Goal: Task Accomplishment & Management: Complete application form

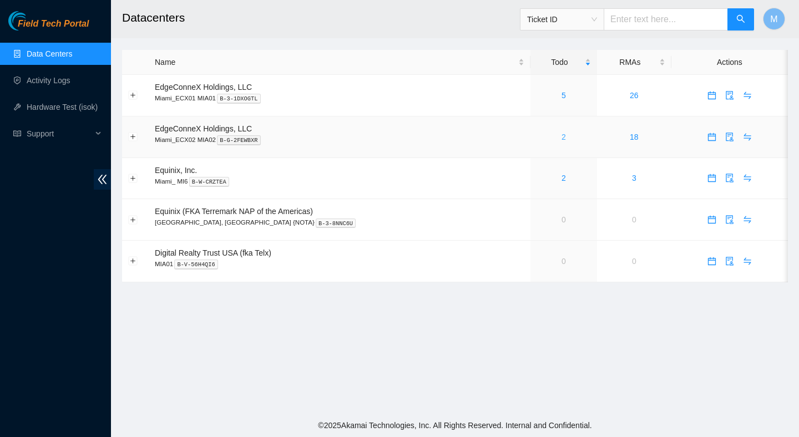
click at [561, 138] on link "2" at bounding box center [563, 137] width 4 height 9
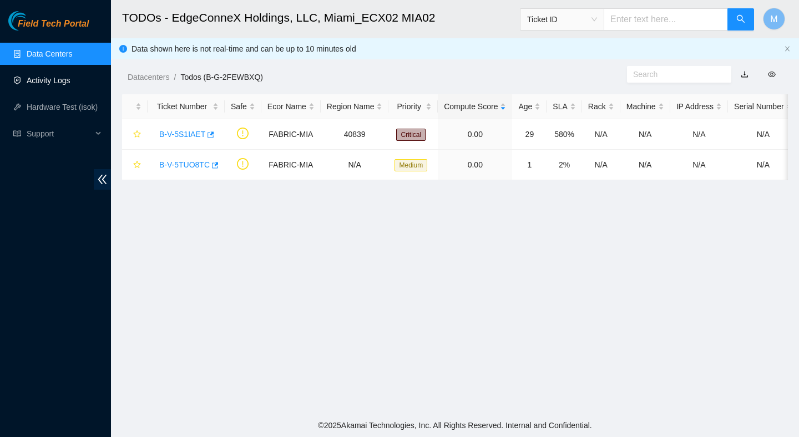
click at [59, 81] on link "Activity Logs" at bounding box center [49, 80] width 44 height 9
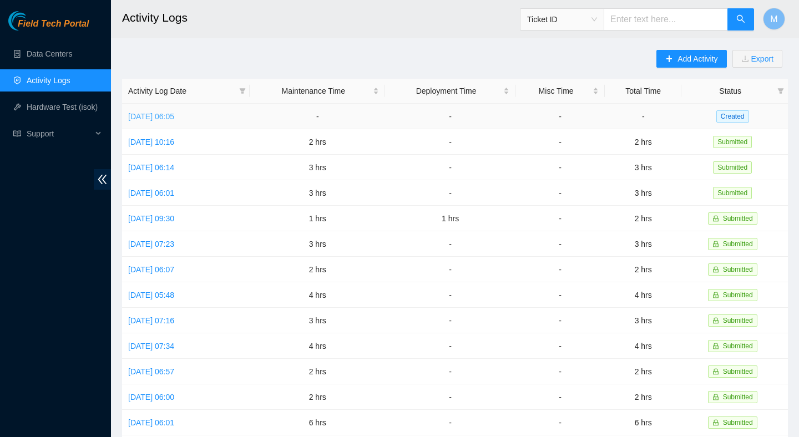
click at [174, 112] on link "Thu, 28 Aug 2025 06:05" at bounding box center [151, 116] width 46 height 9
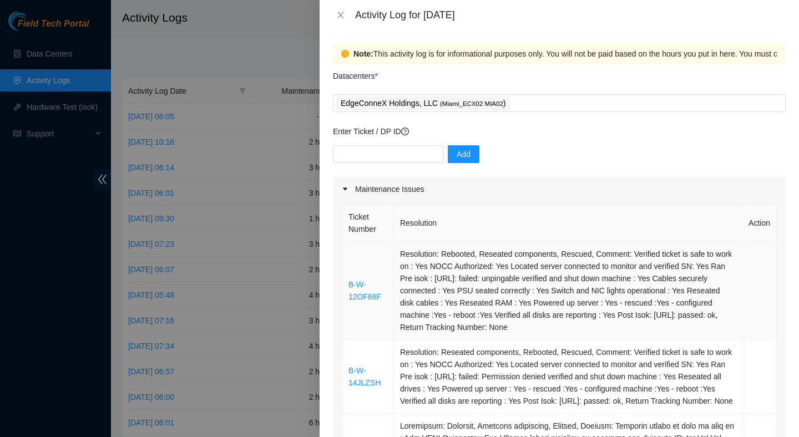
click at [461, 287] on td "Resolution: Rebooted, Reseated components, Rescued, Comment: Verified ticket is…" at bounding box center [568, 291] width 348 height 98
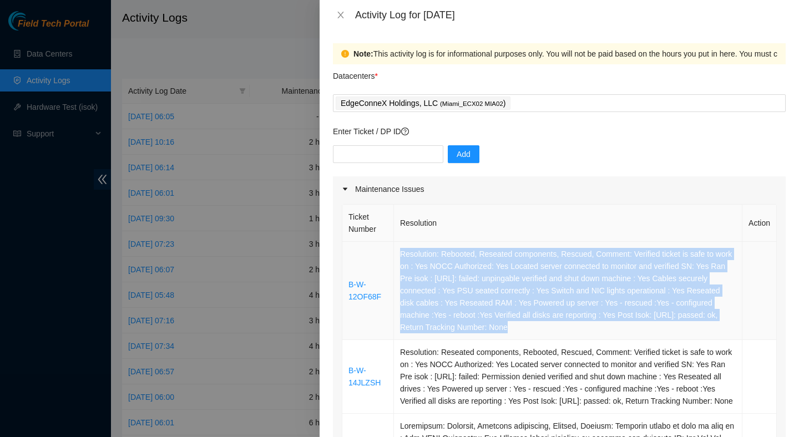
click at [461, 287] on td "Resolution: Rebooted, Reseated components, Rescued, Comment: Verified ticket is…" at bounding box center [568, 291] width 348 height 98
copy td "Resolution: Rebooted, Reseated components, Rescued, Comment: Verified ticket is…"
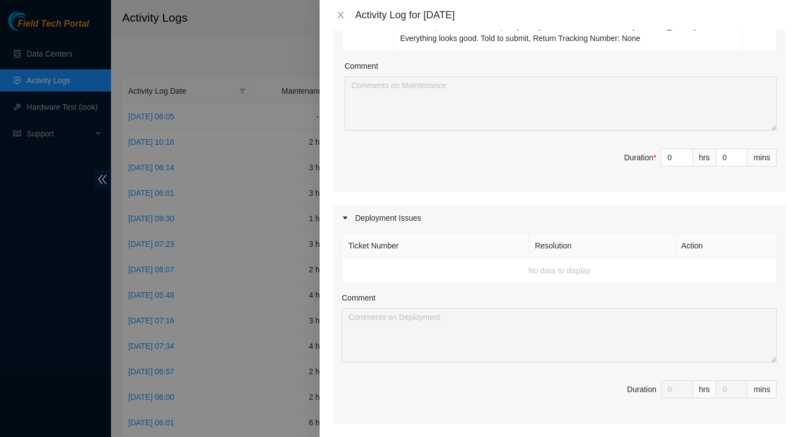
scroll to position [667, 0]
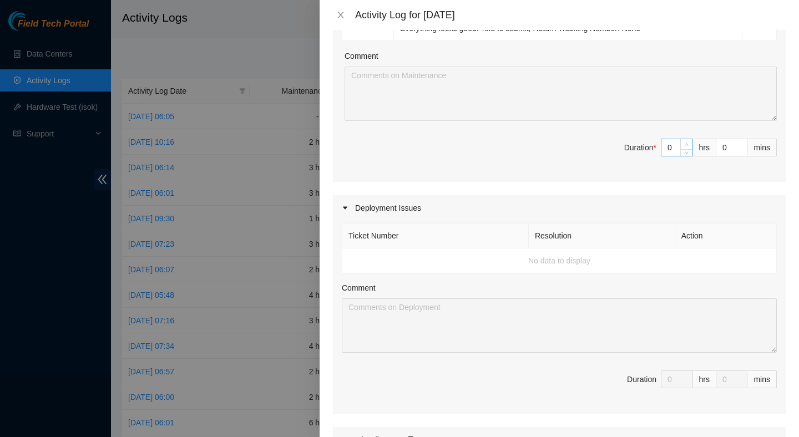
type input "1"
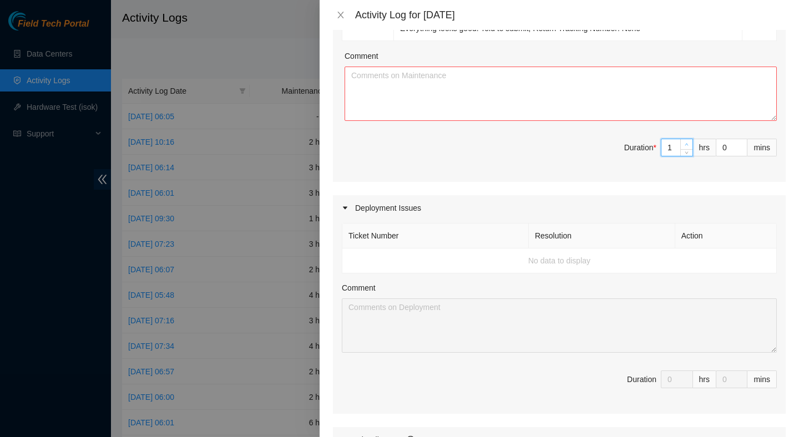
click at [683, 148] on span "up" at bounding box center [686, 144] width 7 height 7
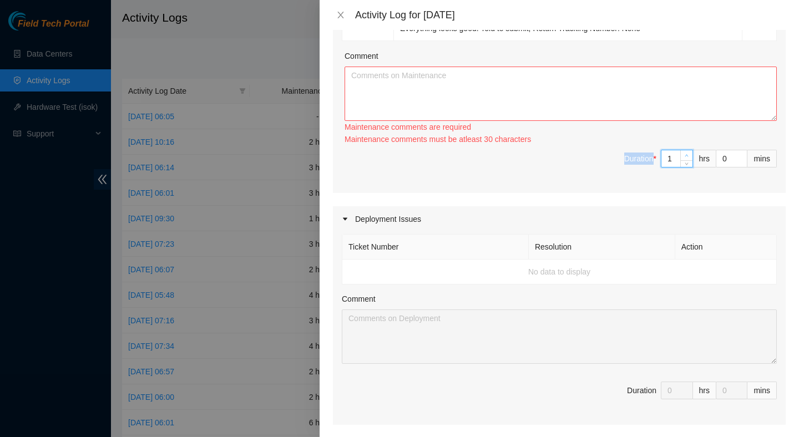
click at [683, 145] on div "Maintenance comments must be atleast 30 characters" at bounding box center [560, 139] width 432 height 12
type input "2"
click at [684, 157] on icon "up" at bounding box center [686, 156] width 4 height 4
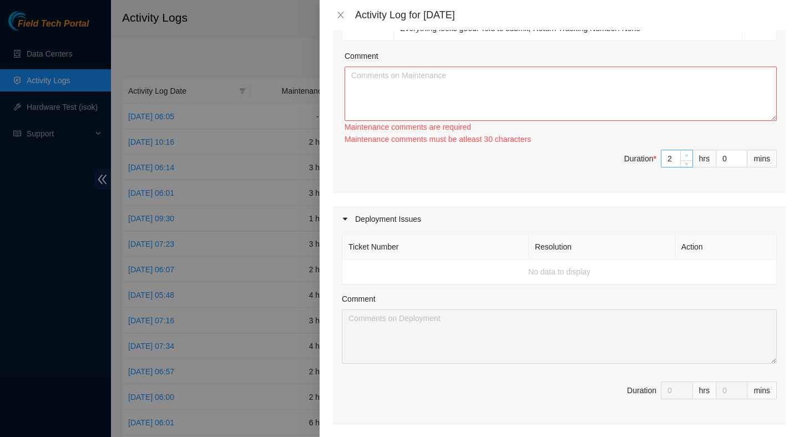
type input "3"
click at [683, 167] on div at bounding box center [686, 158] width 12 height 17
type input "4"
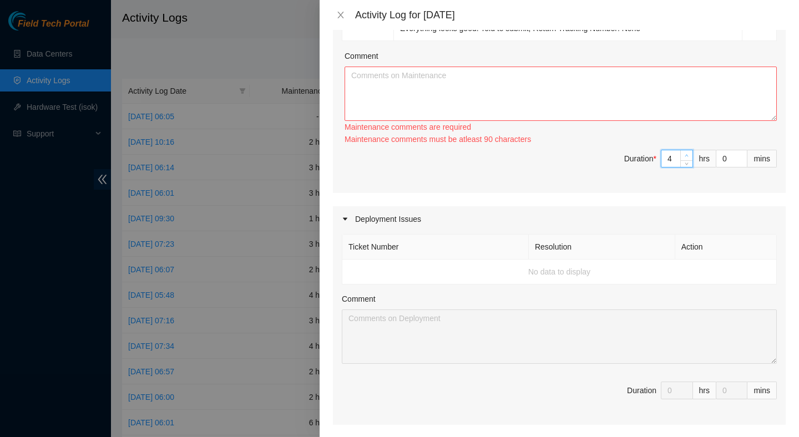
click at [687, 157] on icon "up" at bounding box center [686, 156] width 4 height 4
click at [649, 104] on textarea "Comment" at bounding box center [560, 94] width 432 height 54
paste textarea "Resolution: Rebooted, Reseated components, Rescued, Comment: Verified ticket is…"
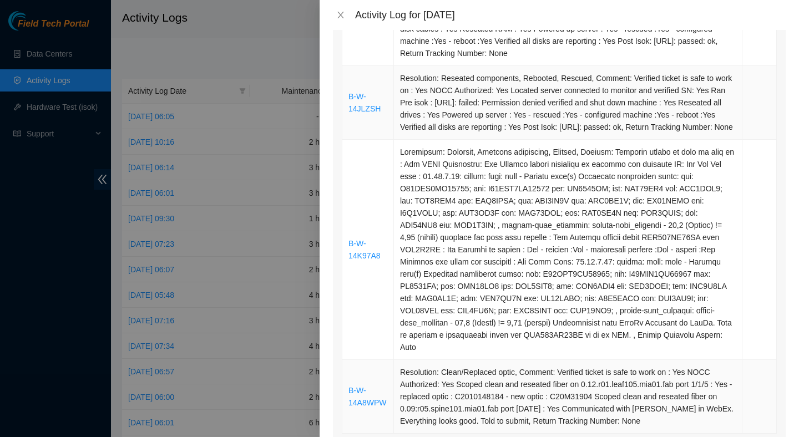
scroll to position [273, 0]
click at [634, 97] on td "Resolution: Reseated components, Rebooted, Rescued, Comment: Verified ticket is…" at bounding box center [568, 104] width 348 height 74
click at [633, 97] on td "Resolution: Reseated components, Rebooted, Rescued, Comment: Verified ticket is…" at bounding box center [568, 104] width 348 height 74
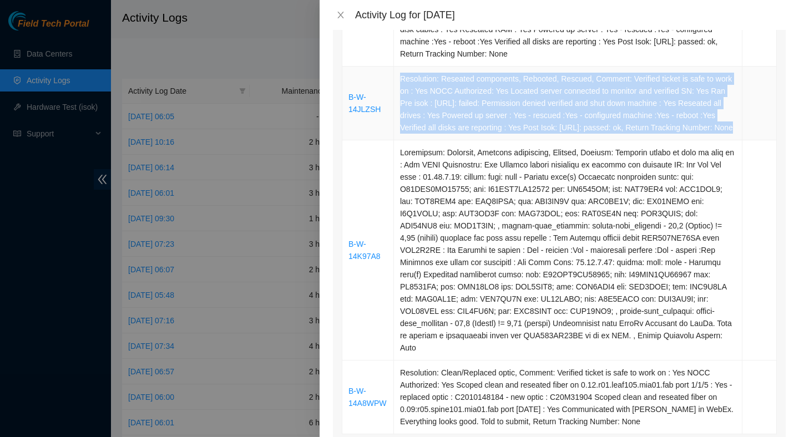
click at [633, 97] on td "Resolution: Reseated components, Rebooted, Rescued, Comment: Verified ticket is…" at bounding box center [568, 104] width 348 height 74
copy td "Resolution: Reseated components, Rebooted, Rescued, Comment: Verified ticket is…"
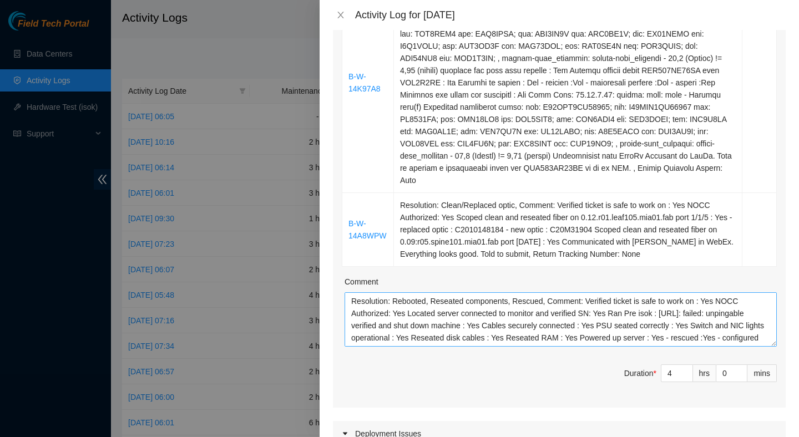
scroll to position [24, 0]
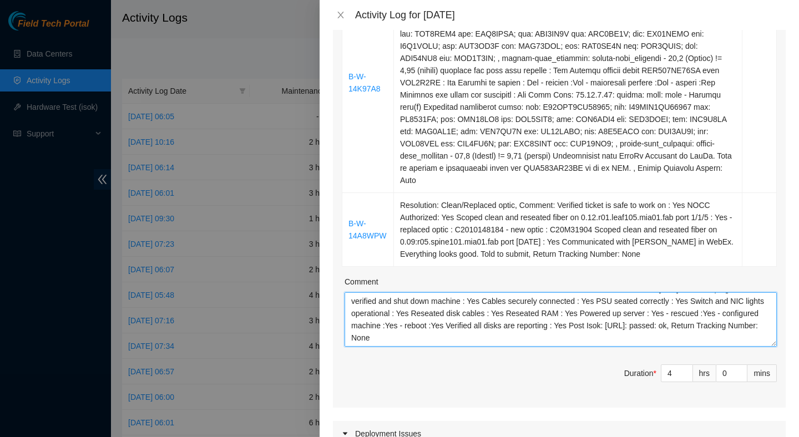
click at [641, 347] on textarea "Resolution: Rebooted, Reseated components, Rescued, Comment: Verified ticket is…" at bounding box center [560, 319] width 432 height 54
paste textarea "Resolution: Reseated components, Rebooted, Rescued, Comment: Verified ticket is…"
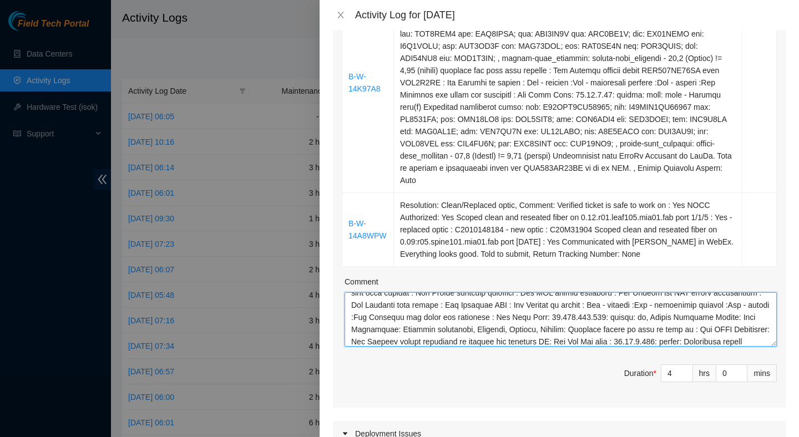
scroll to position [82, 0]
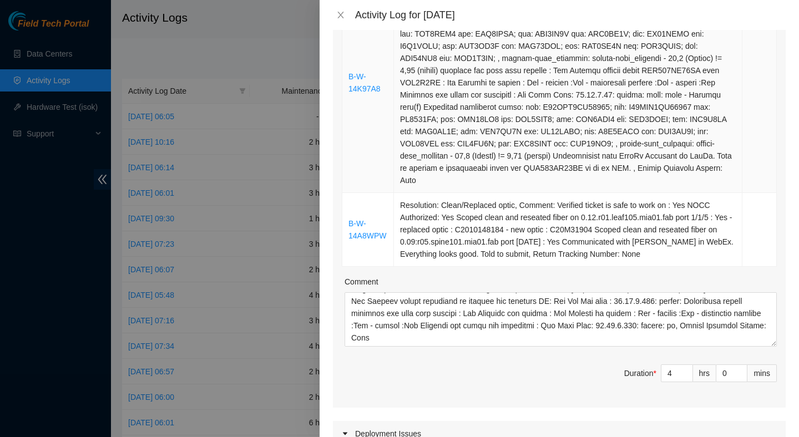
click at [569, 128] on td at bounding box center [568, 83] width 348 height 220
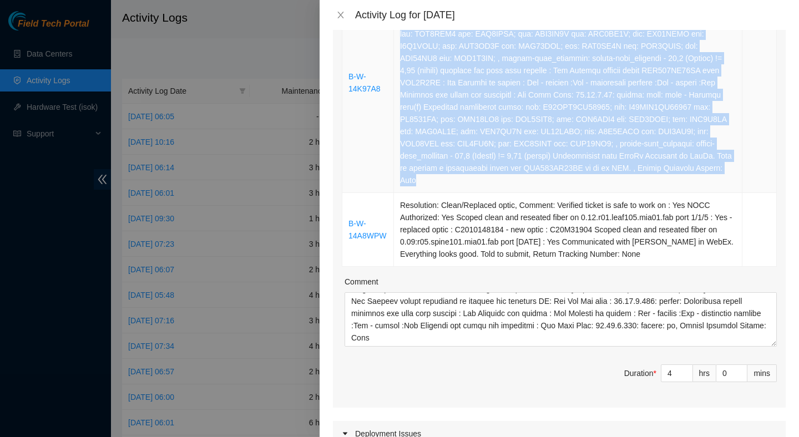
click at [569, 128] on td at bounding box center [568, 83] width 348 height 220
copy td "Resolution: Rebooted, Reseated components, Rescued, Comment: Verified ticket is…"
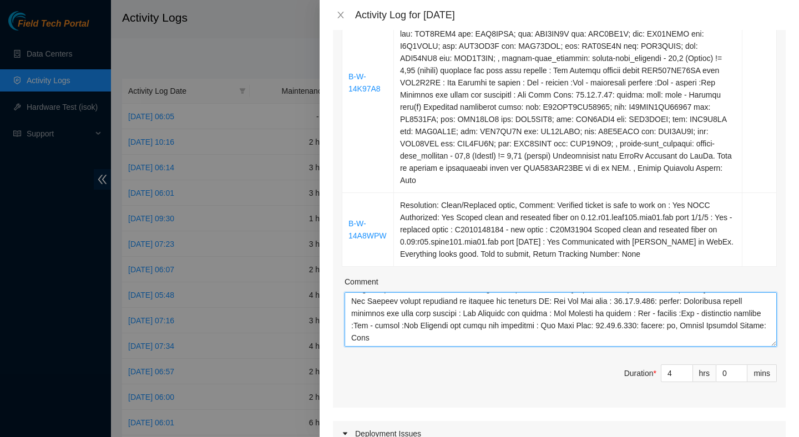
click at [490, 347] on textarea "Comment" at bounding box center [560, 319] width 432 height 54
paste textarea "Resolution: Rebooted, Reseated components, Rescued, Comment: Verified ticket is…"
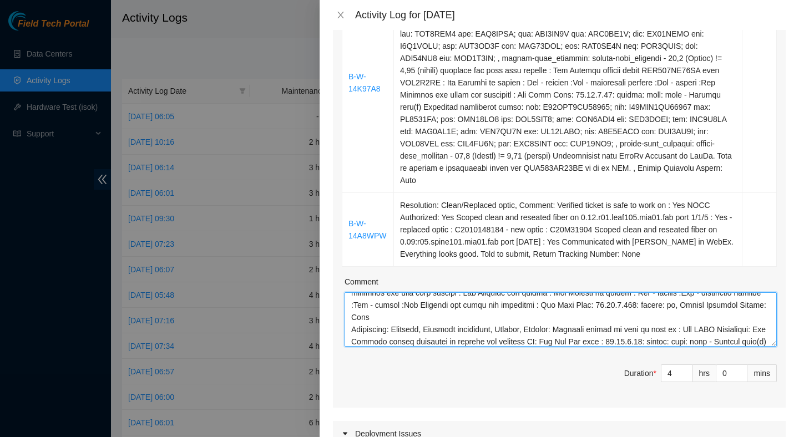
scroll to position [252, 0]
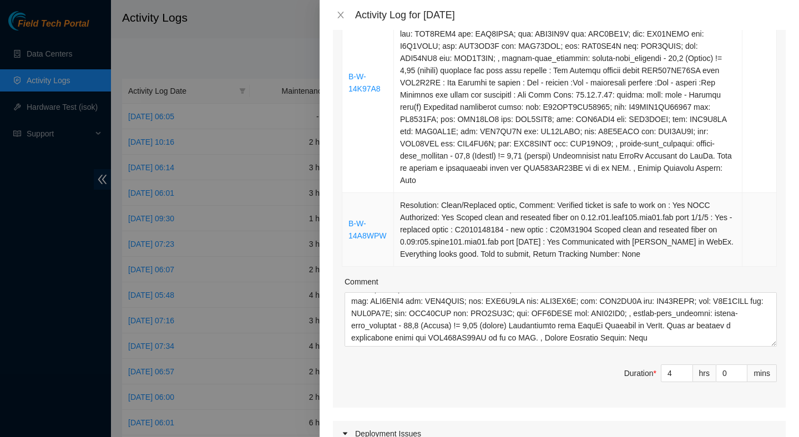
click at [501, 254] on td "Resolution: Clean/Replaced optic, Comment: Verified ticket is safe to work on :…" at bounding box center [568, 230] width 348 height 74
click at [501, 253] on td "Resolution: Clean/Replaced optic, Comment: Verified ticket is safe to work on :…" at bounding box center [568, 230] width 348 height 74
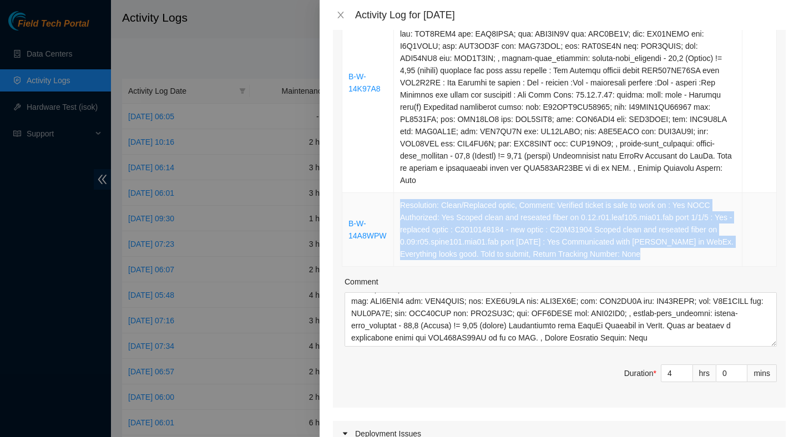
click at [501, 253] on td "Resolution: Clean/Replaced optic, Comment: Verified ticket is safe to work on :…" at bounding box center [568, 230] width 348 height 74
copy td "Resolution: Clean/Replaced optic, Comment: Verified ticket is safe to work on :…"
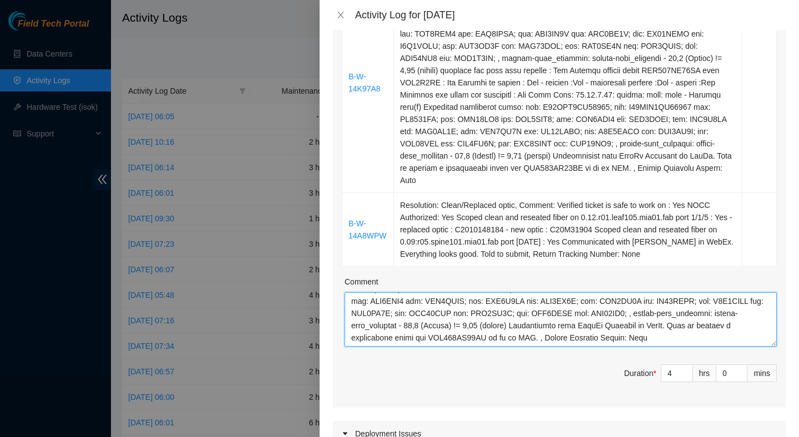
click at [501, 347] on textarea "Comment" at bounding box center [560, 319] width 432 height 54
paste textarea "Resolution: Clean/Replaced optic, Comment: Verified ticket is safe to work on :…"
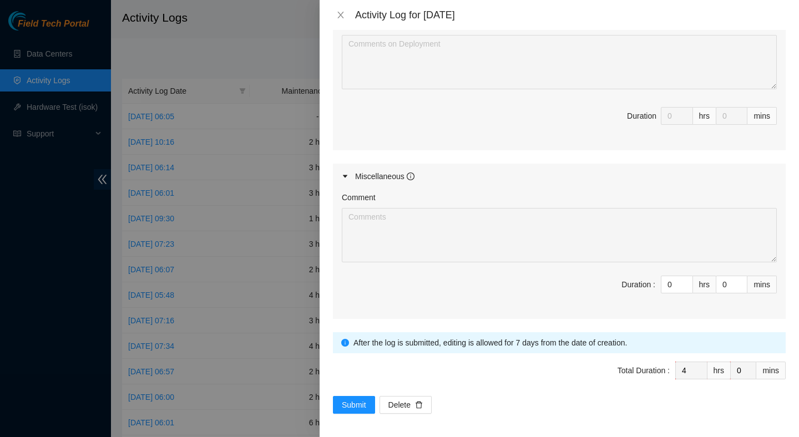
scroll to position [946, 0]
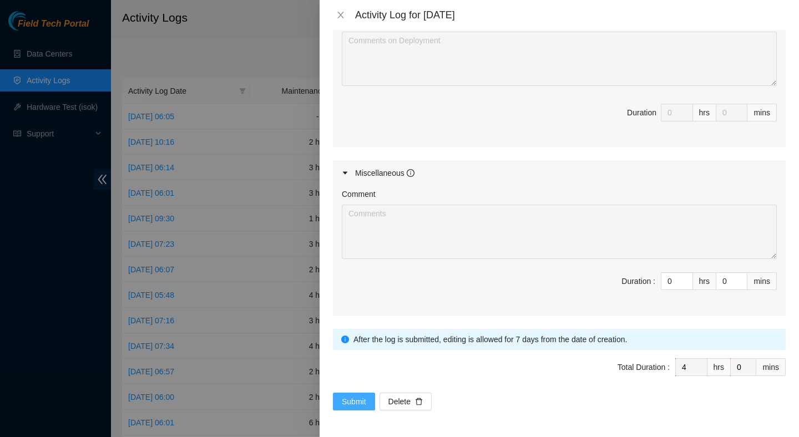
type textarea "Resolution: Rebooted, Reseated components, Rescued, Comment: Verified ticket is…"
click at [358, 402] on span "Submit" at bounding box center [354, 401] width 24 height 12
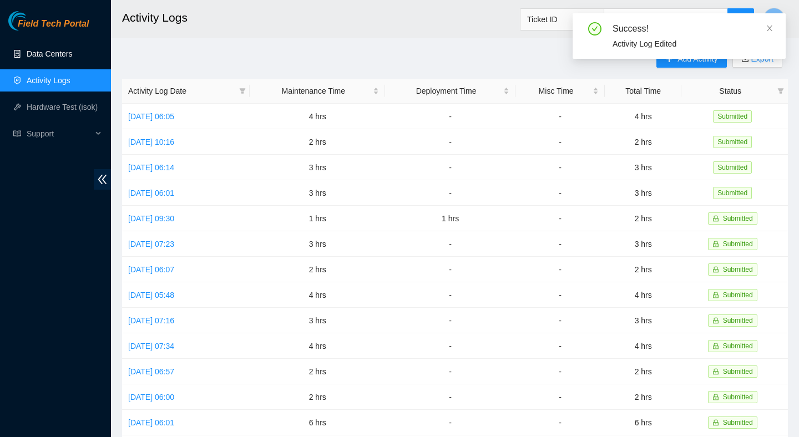
click at [55, 50] on link "Data Centers" at bounding box center [49, 53] width 45 height 9
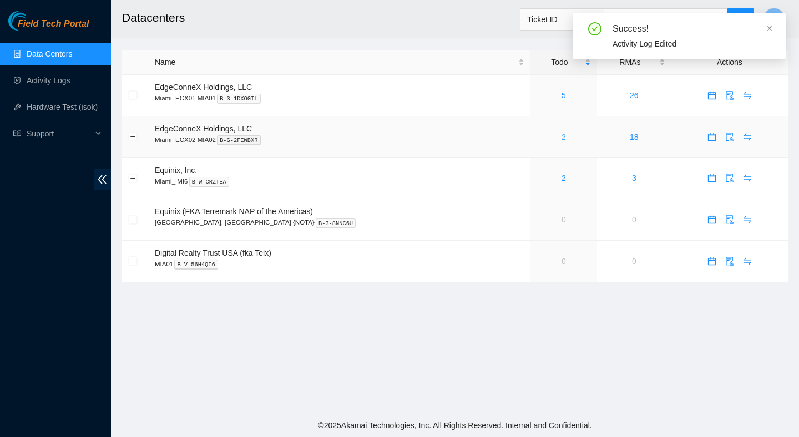
click at [561, 135] on link "2" at bounding box center [563, 137] width 4 height 9
